Goal: Task Accomplishment & Management: Manage account settings

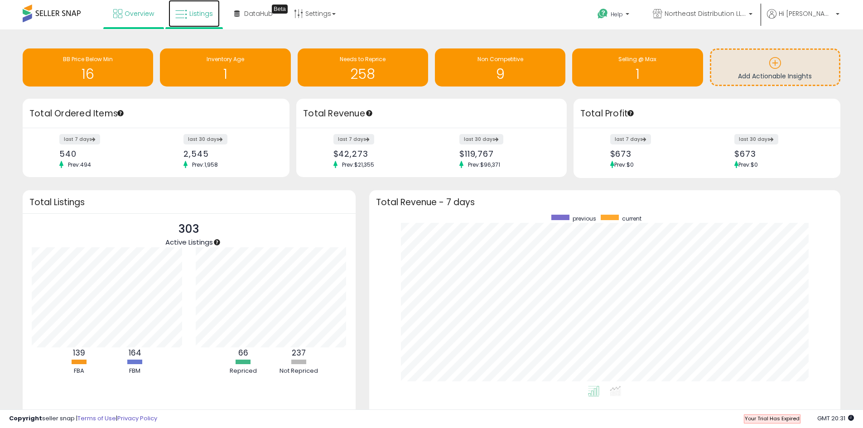
click at [200, 12] on span "Listings" at bounding box center [201, 13] width 24 height 9
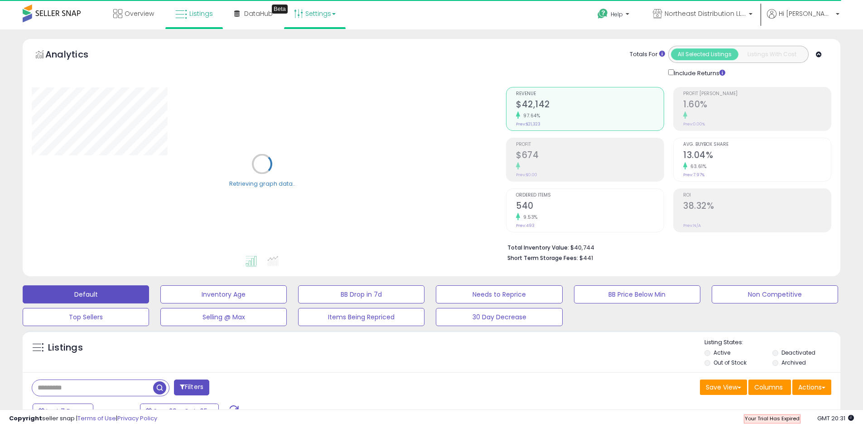
click at [297, 10] on icon at bounding box center [298, 13] width 9 height 9
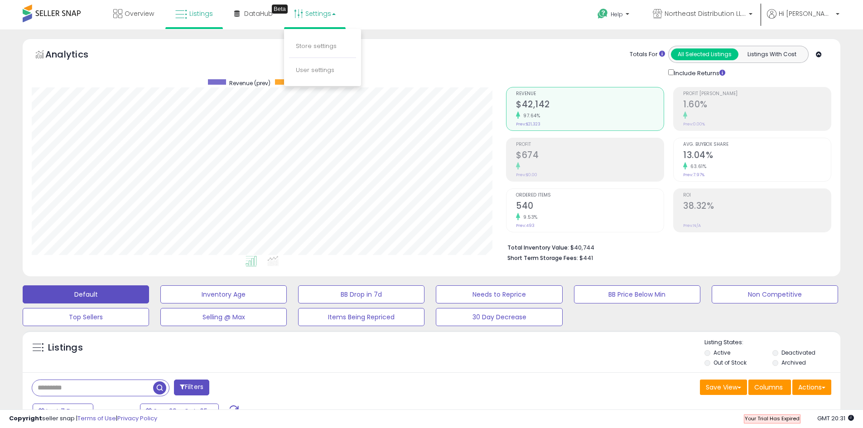
scroll to position [186, 474]
click at [746, 17] on span "Northeast Distribution LLC" at bounding box center [706, 13] width 82 height 9
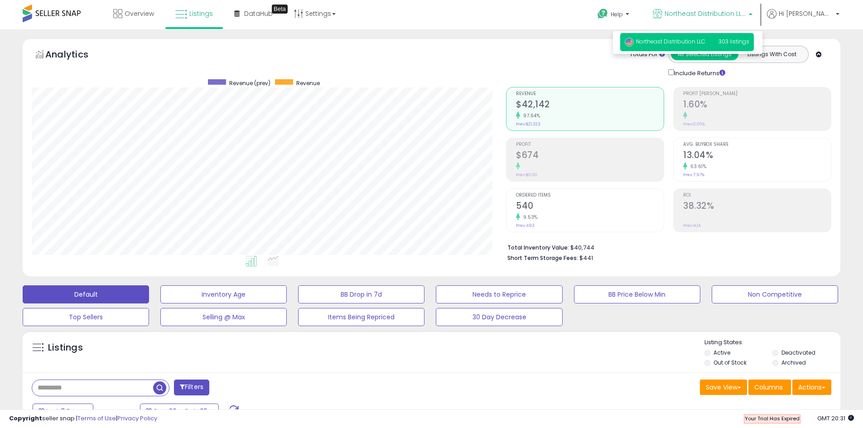
click at [746, 17] on span "Northeast Distribution LLC" at bounding box center [706, 13] width 82 height 9
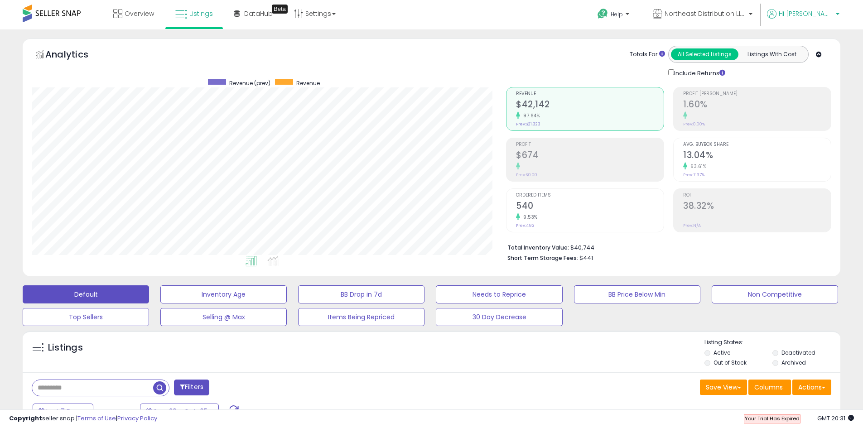
click at [824, 17] on span "Hi Phuong" at bounding box center [806, 13] width 54 height 9
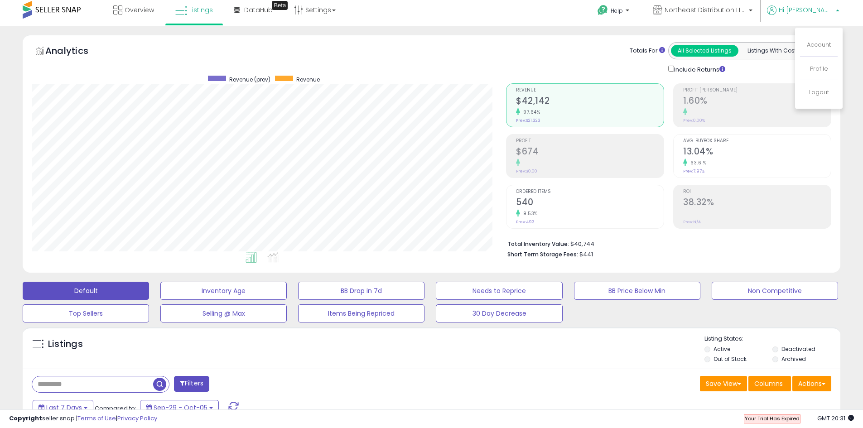
scroll to position [0, 0]
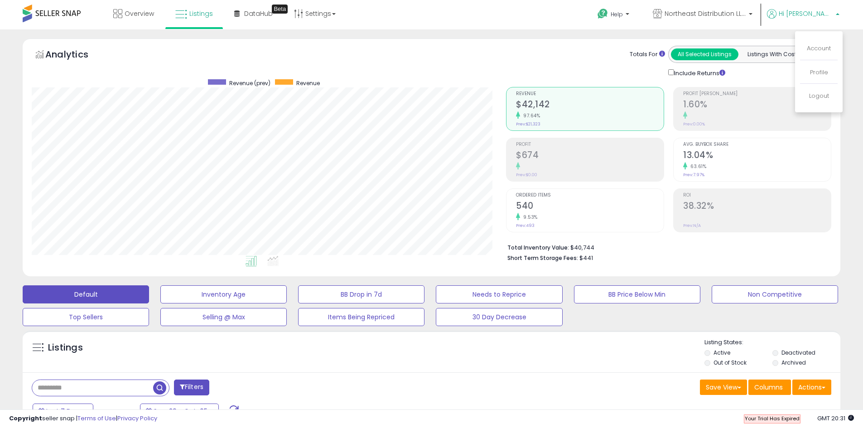
click at [305, 346] on div "Listings" at bounding box center [432, 354] width 818 height 31
click at [322, 10] on link "Settings" at bounding box center [314, 13] width 55 height 27
click at [319, 64] on li "User settings" at bounding box center [322, 70] width 67 height 22
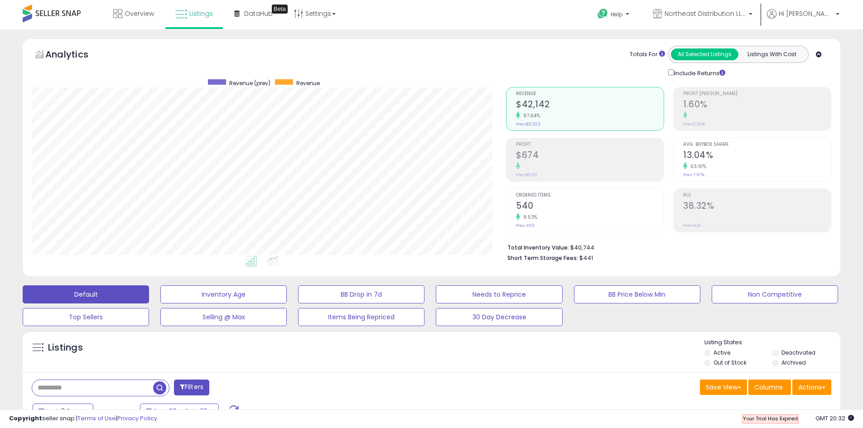
click at [319, 67] on div "Analytics Totals For All Selected Listings Listings With Cost Include Returns" at bounding box center [432, 62] width 800 height 32
click at [332, 7] on link "Settings" at bounding box center [314, 13] width 55 height 27
click at [305, 68] on link "User settings" at bounding box center [315, 70] width 39 height 9
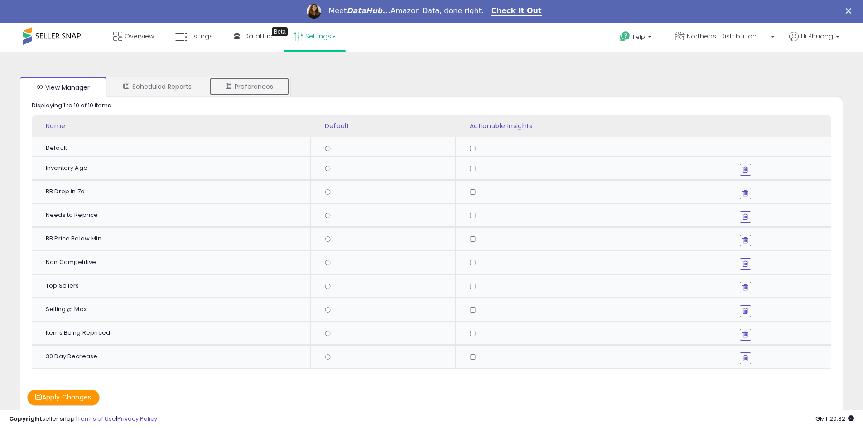
click at [237, 87] on link "Preferences" at bounding box center [249, 86] width 80 height 19
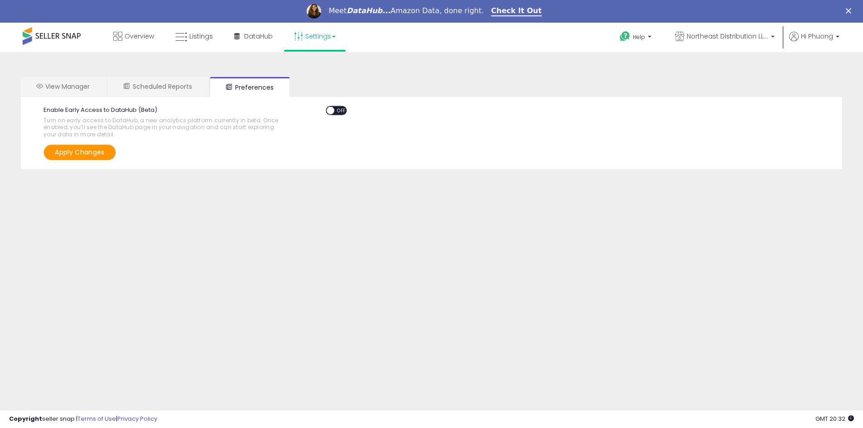
click at [163, 96] on ul "View Manager Scheduled Reports Preferences" at bounding box center [431, 87] width 822 height 20
click at [157, 82] on link "Scheduled Reports" at bounding box center [157, 86] width 101 height 19
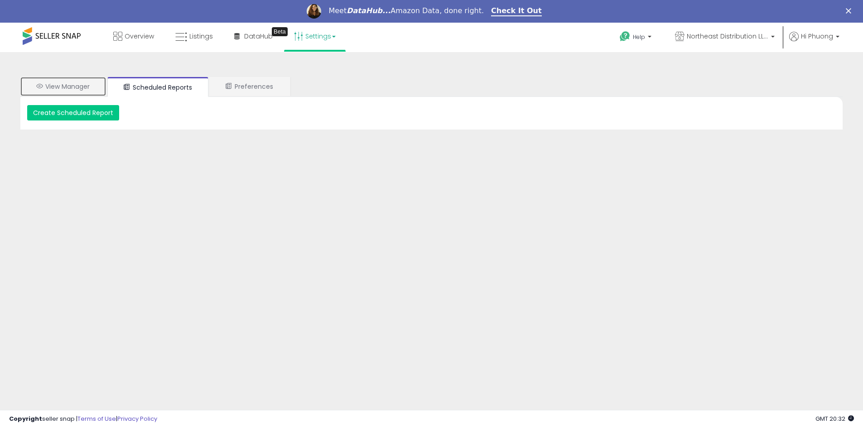
click at [85, 83] on link "View Manager" at bounding box center [63, 86] width 86 height 19
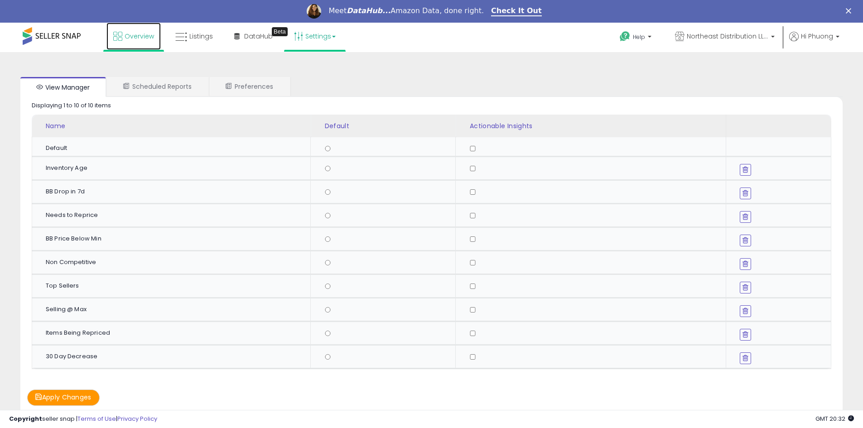
click at [125, 44] on link "Overview" at bounding box center [133, 36] width 54 height 27
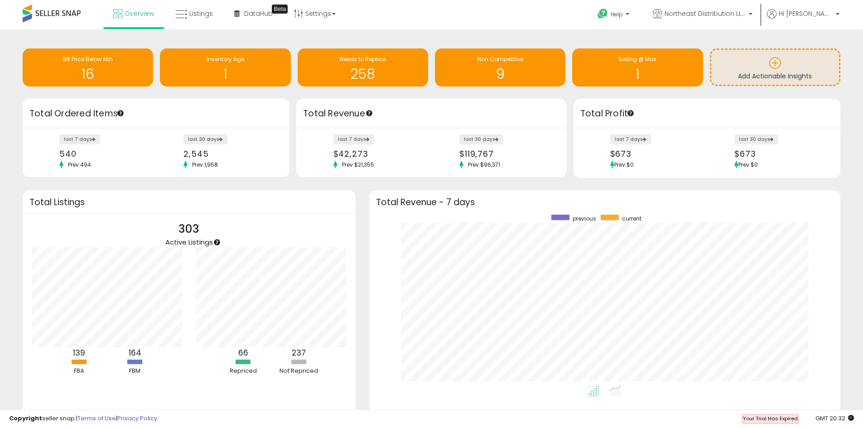
click at [399, 398] on ul at bounding box center [595, 393] width 471 height 16
click at [204, 20] on link "Listings" at bounding box center [194, 13] width 51 height 27
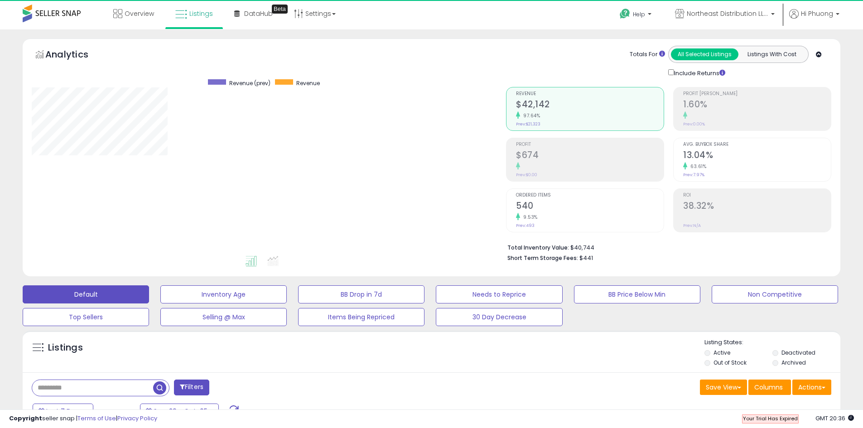
scroll to position [186, 474]
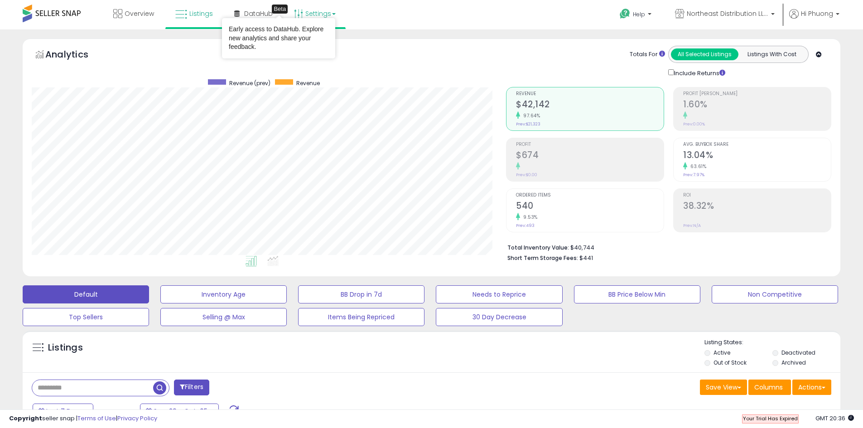
click at [311, 13] on link "Settings" at bounding box center [314, 13] width 55 height 27
click at [313, 70] on link "User settings" at bounding box center [315, 70] width 39 height 9
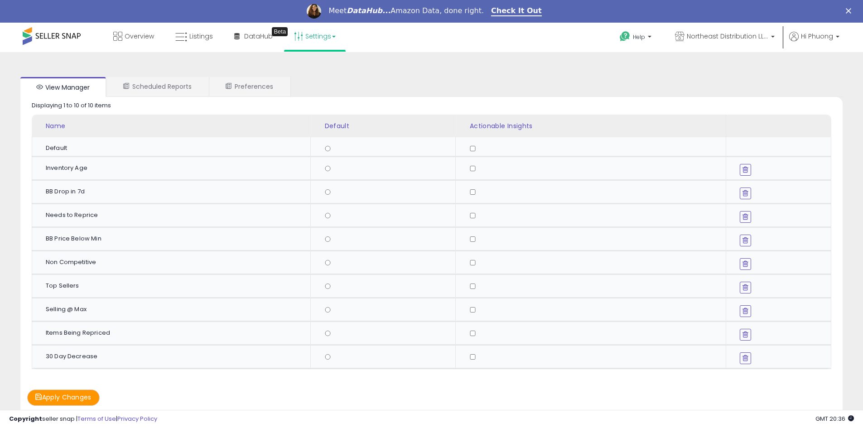
click at [391, 48] on div "Overview Listings Beta" at bounding box center [278, 42] width 571 height 39
click at [332, 45] on link "Settings" at bounding box center [314, 36] width 55 height 27
click at [315, 68] on link "Store settings" at bounding box center [316, 68] width 41 height 9
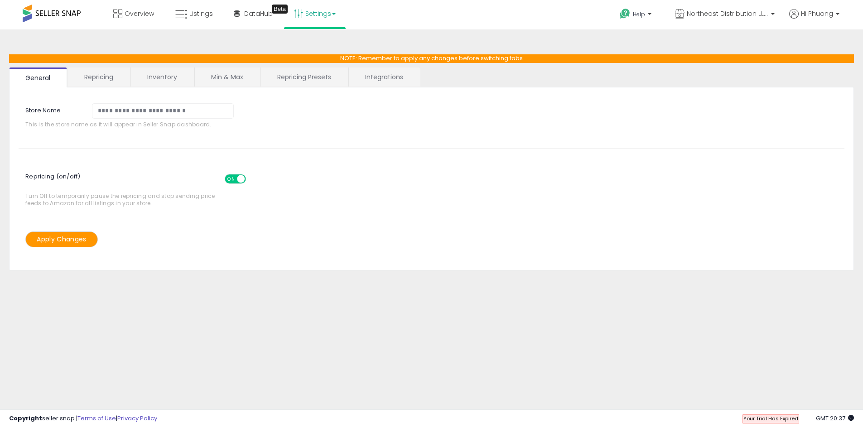
click at [93, 276] on div "**********" at bounding box center [432, 227] width 854 height 376
click at [108, 78] on link "Repricing" at bounding box center [99, 77] width 62 height 19
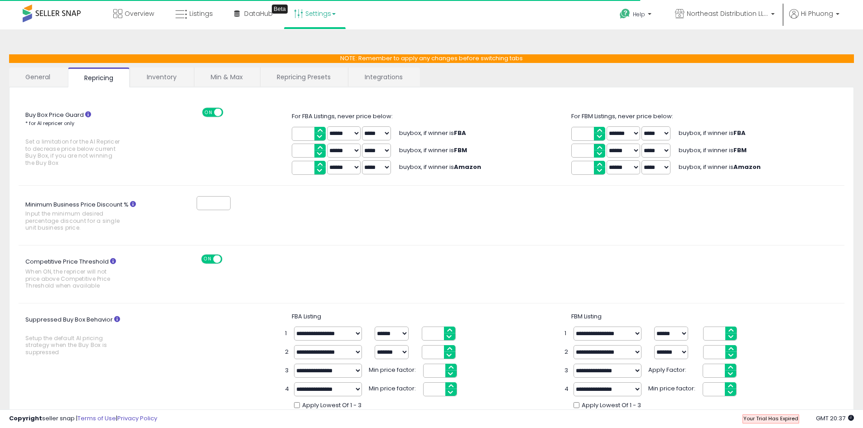
click at [163, 73] on link "Inventory" at bounding box center [162, 77] width 63 height 19
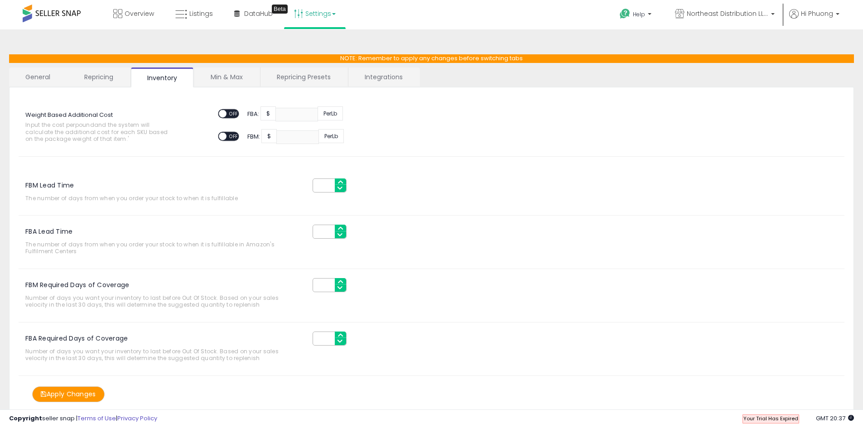
click at [79, 78] on link "Repricing" at bounding box center [99, 77] width 62 height 19
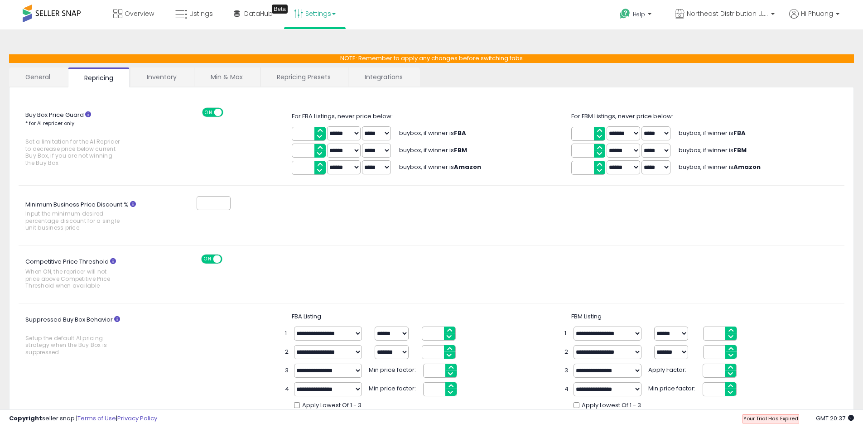
click at [29, 80] on link "General" at bounding box center [38, 77] width 58 height 19
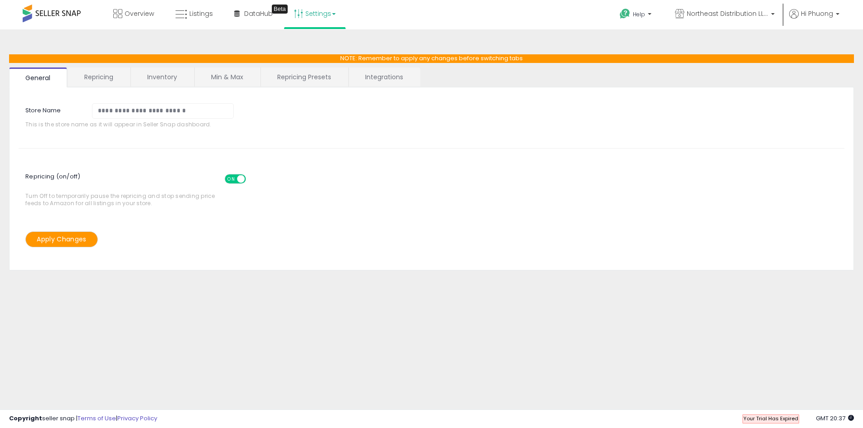
click at [286, 74] on link "Repricing Presets" at bounding box center [304, 77] width 87 height 19
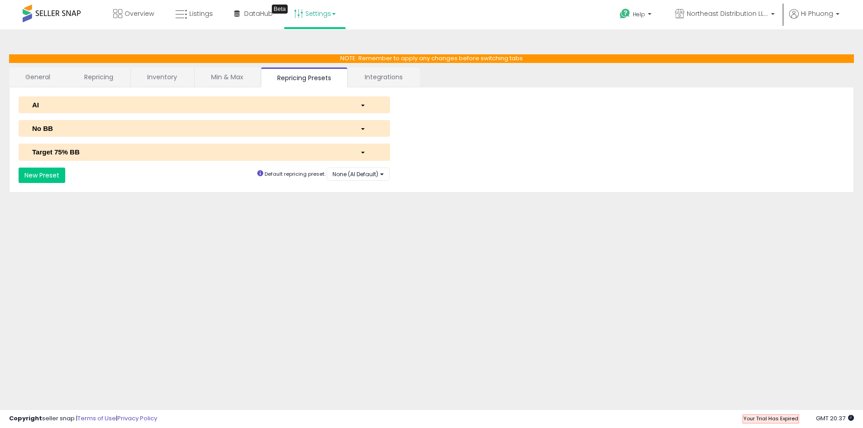
click at [135, 157] on button "Target 75% BB" at bounding box center [205, 152] width 372 height 17
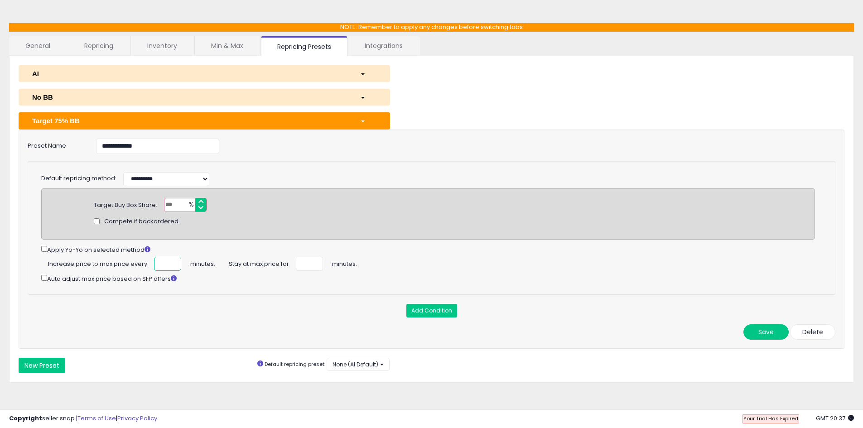
scroll to position [0, 2]
drag, startPoint x: 157, startPoint y: 263, endPoint x: 187, endPoint y: 261, distance: 29.5
click at [187, 261] on div "Increase price to max price every *** minutes. Stay at max price for ** minutes." at bounding box center [428, 264] width 774 height 14
click at [202, 306] on div "Add Condition" at bounding box center [432, 311] width 822 height 14
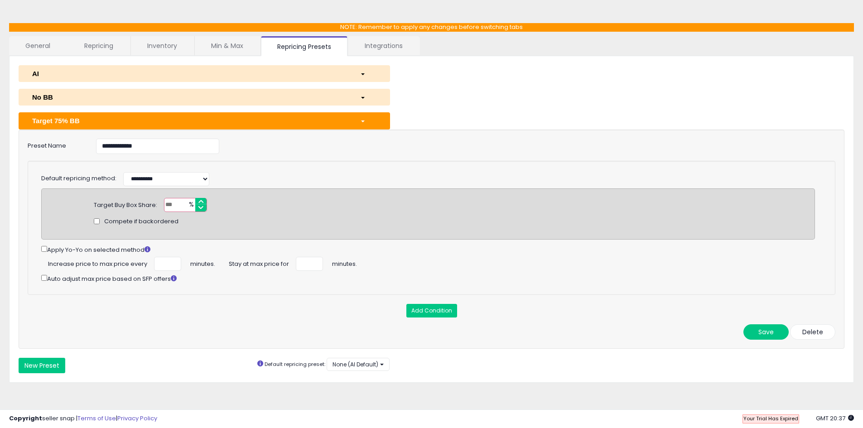
click at [491, 359] on div "**********" at bounding box center [432, 365] width 840 height 15
